Goal: Information Seeking & Learning: Learn about a topic

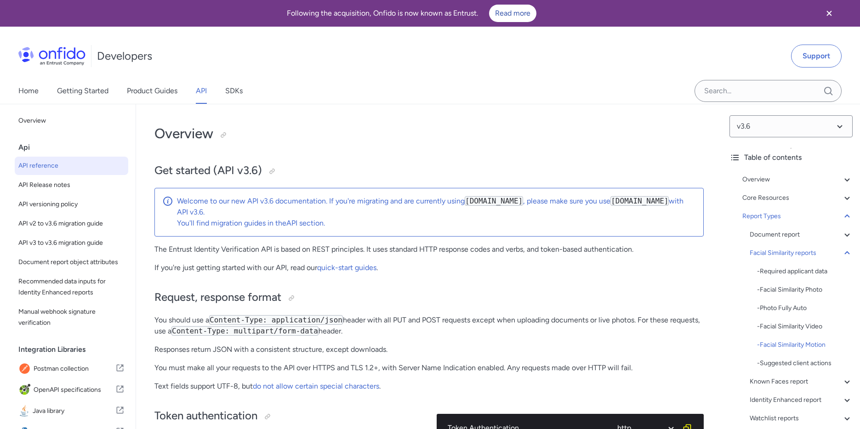
select select "http"
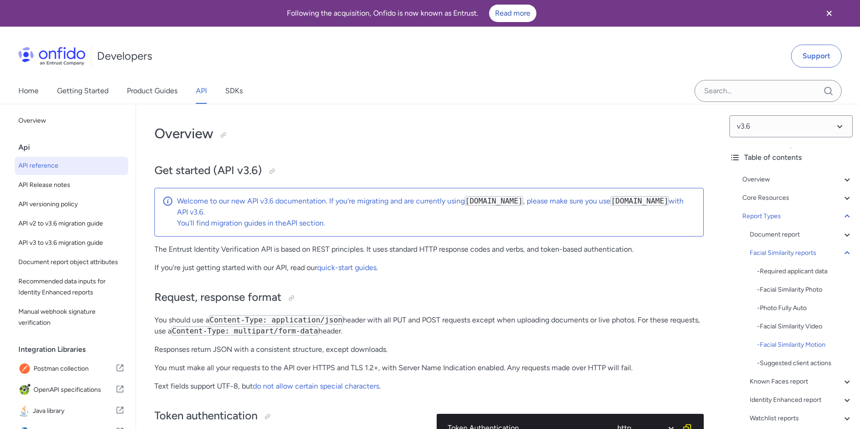
select select "http"
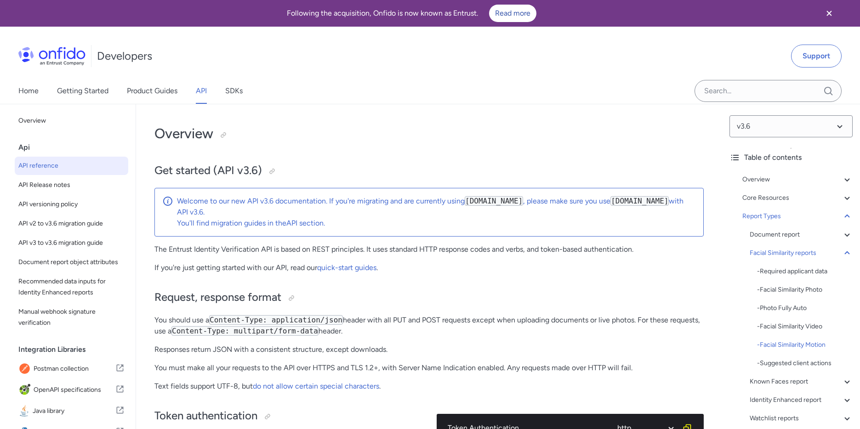
select select "http"
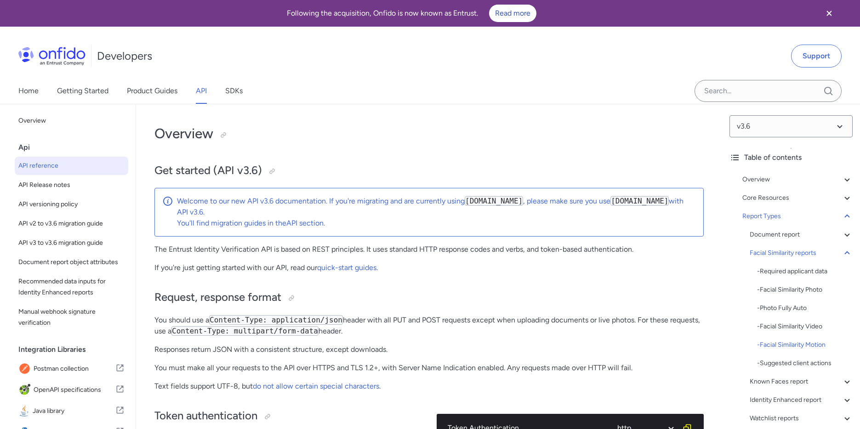
select select "http"
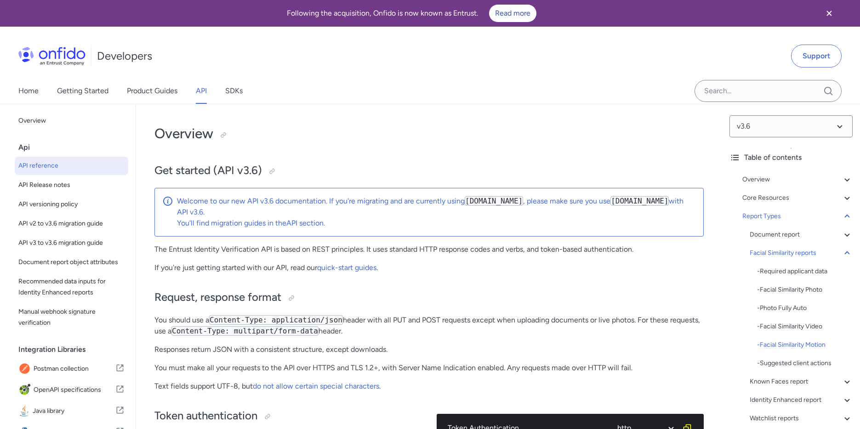
select select "http"
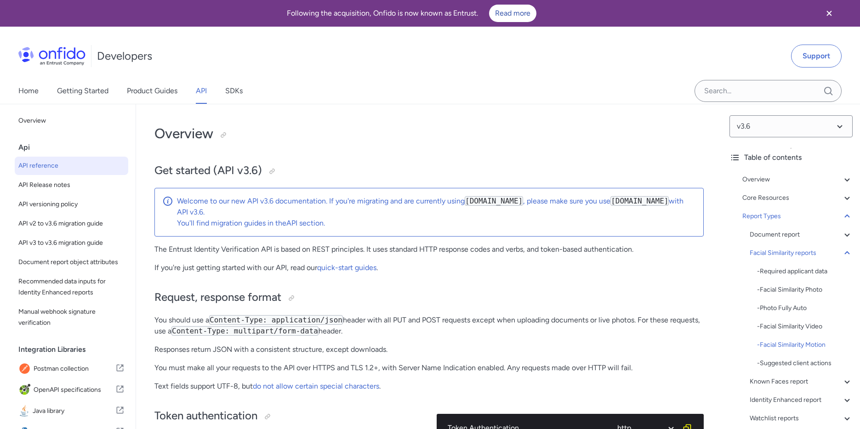
select select "http"
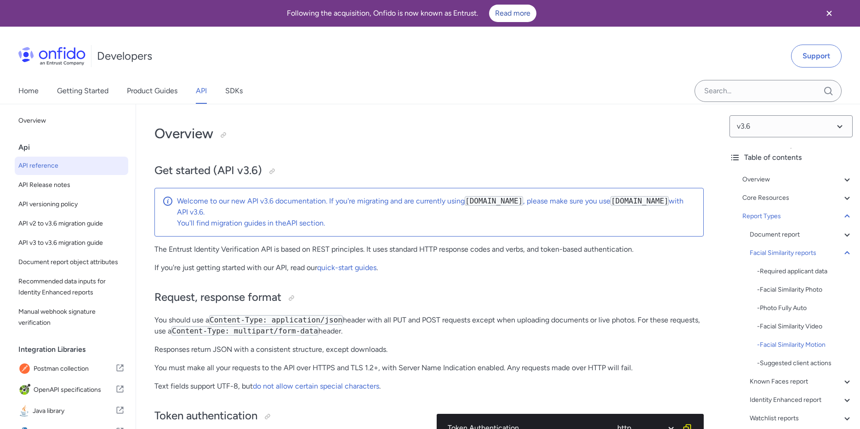
select select "http"
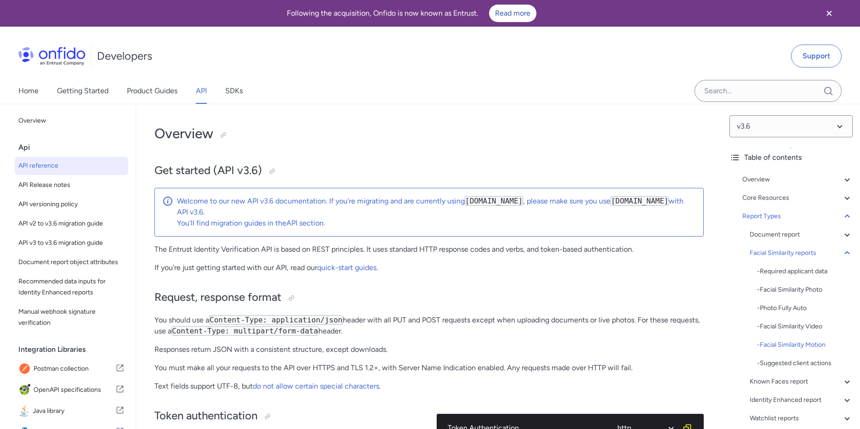
select select "http"
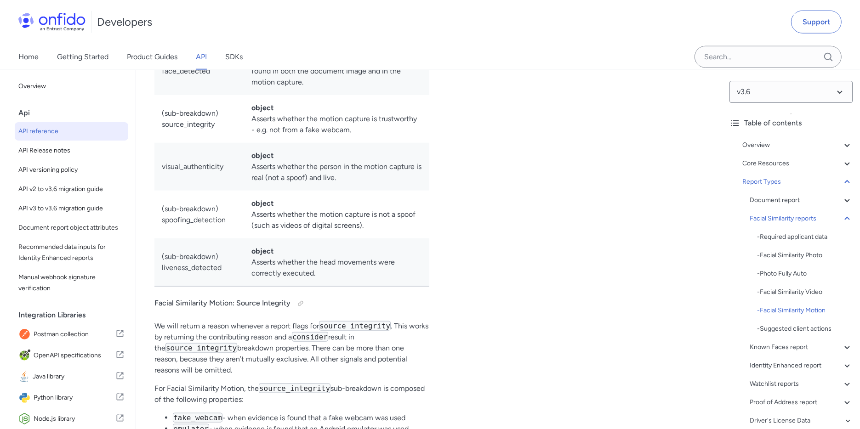
scroll to position [125, 0]
